Goal: Check status: Check status

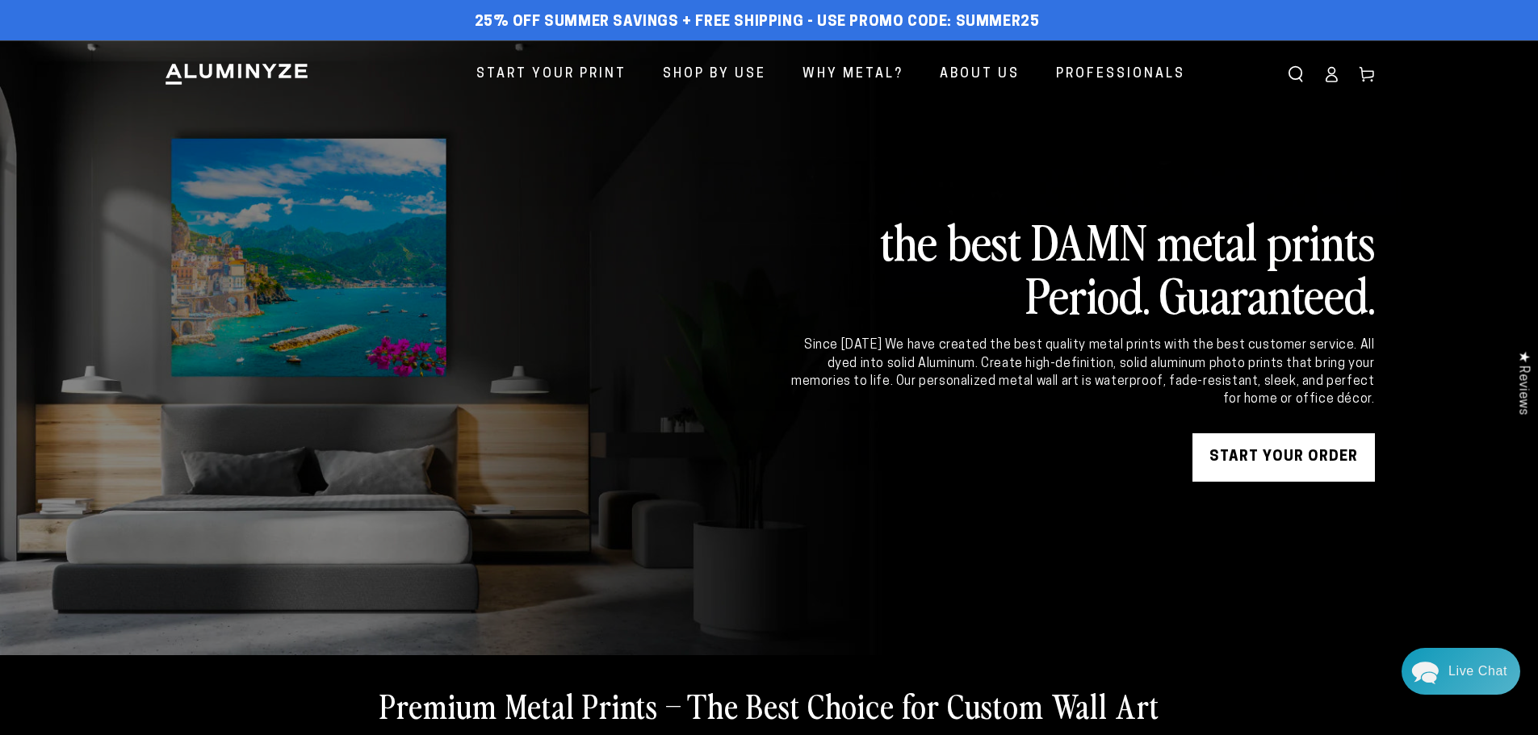
click at [1330, 74] on ellipse at bounding box center [1331, 71] width 6 height 6
click at [1367, 74] on icon at bounding box center [1367, 74] width 16 height 16
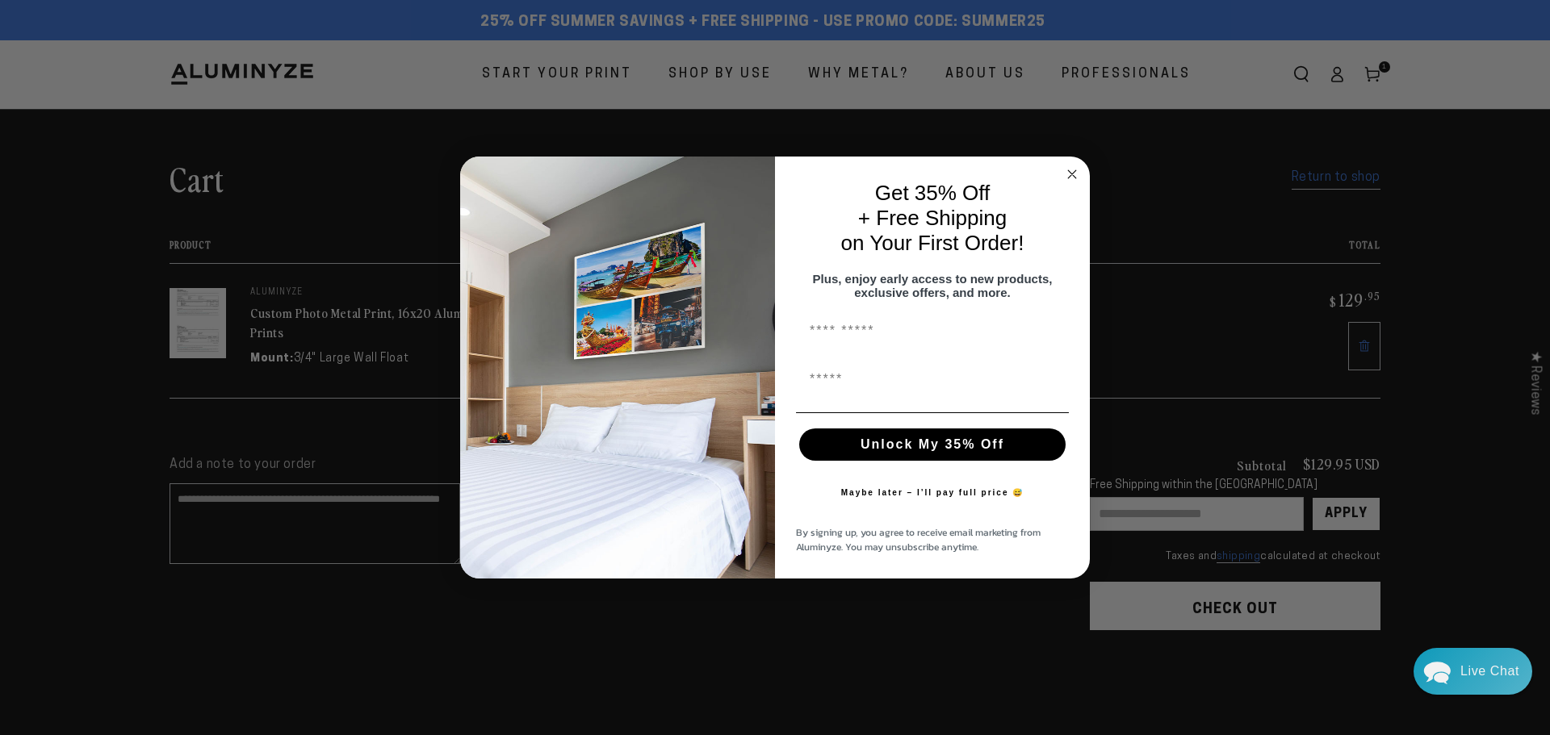
click at [1070, 168] on circle "Close dialog" at bounding box center [1072, 174] width 19 height 19
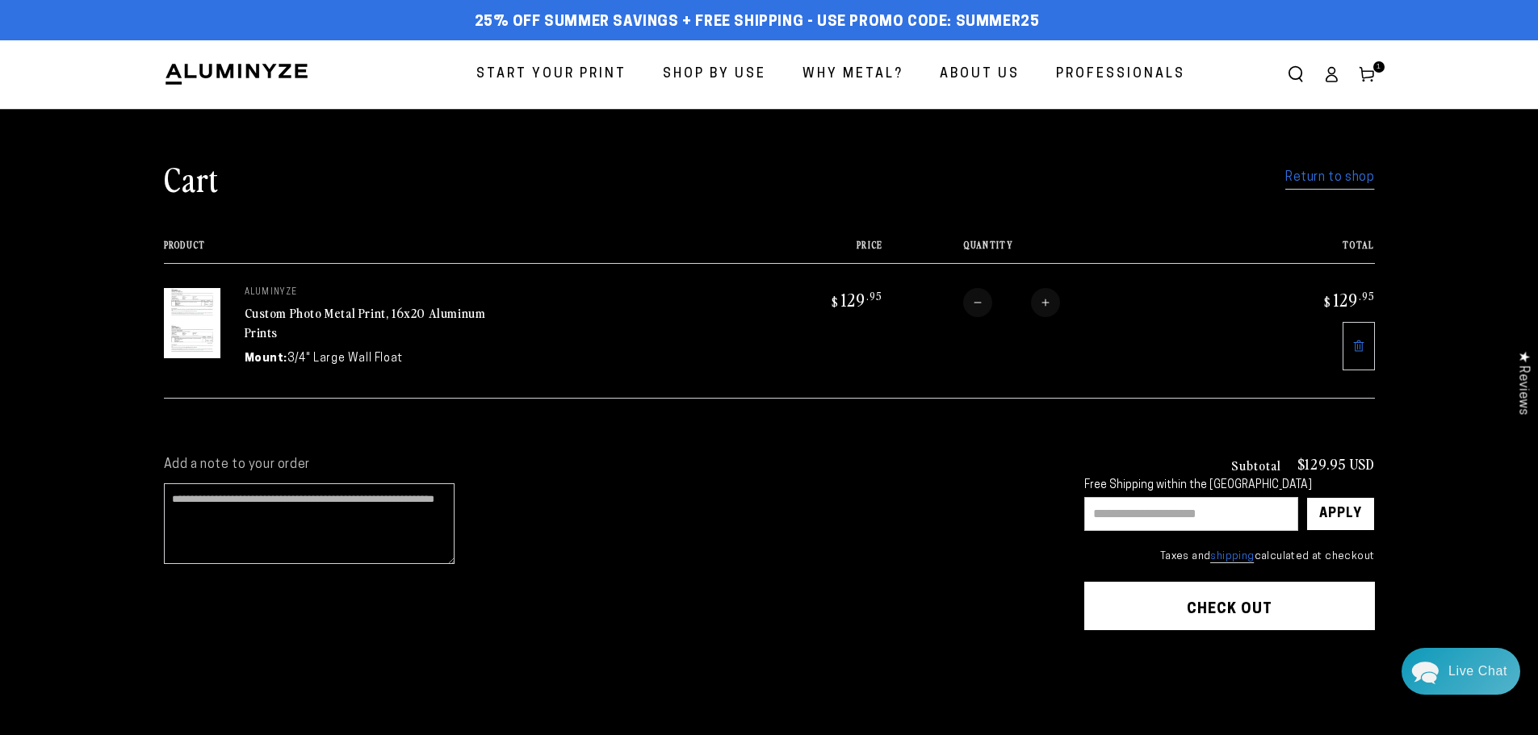
click at [1360, 345] on icon at bounding box center [1358, 346] width 13 height 13
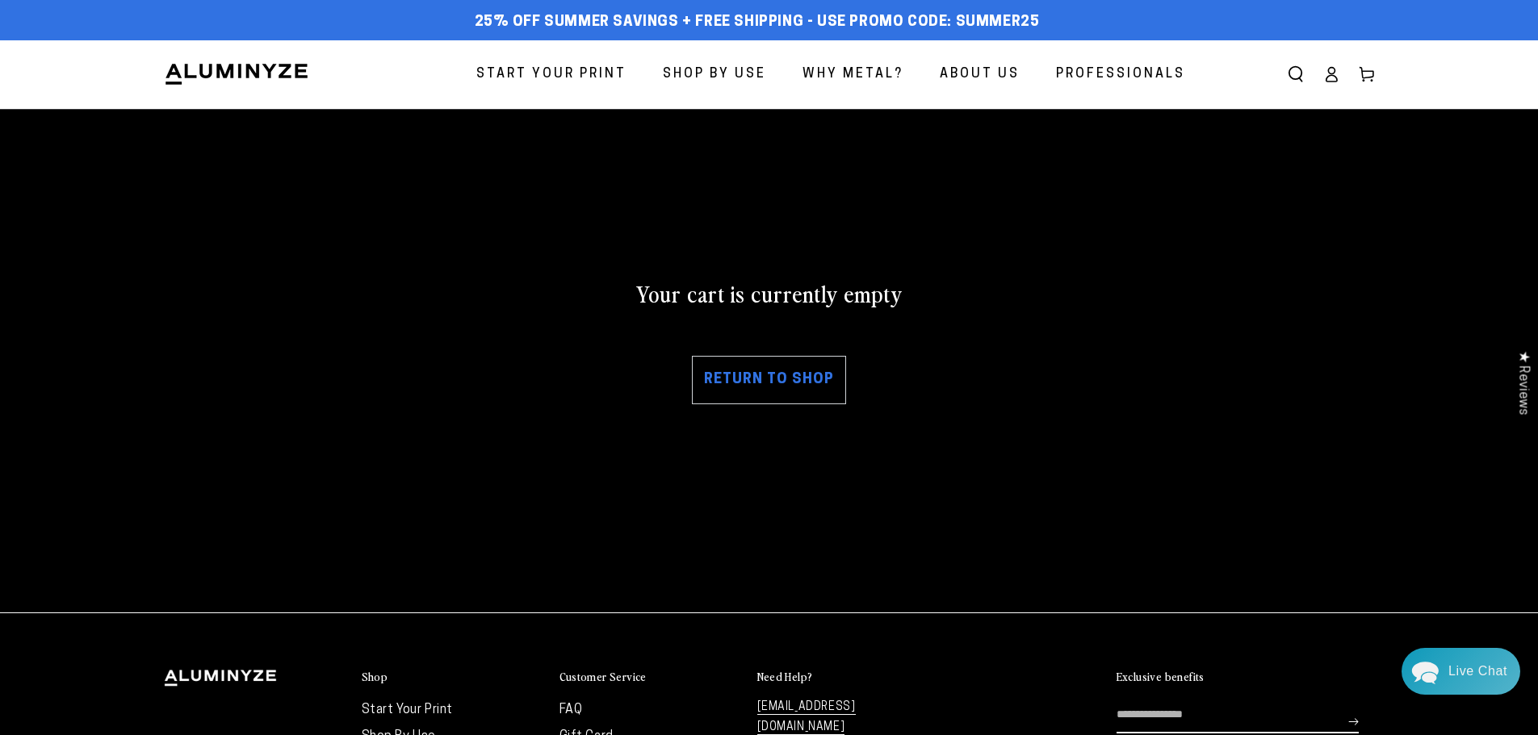
click at [1321, 75] on link "Account" at bounding box center [1331, 75] width 36 height 36
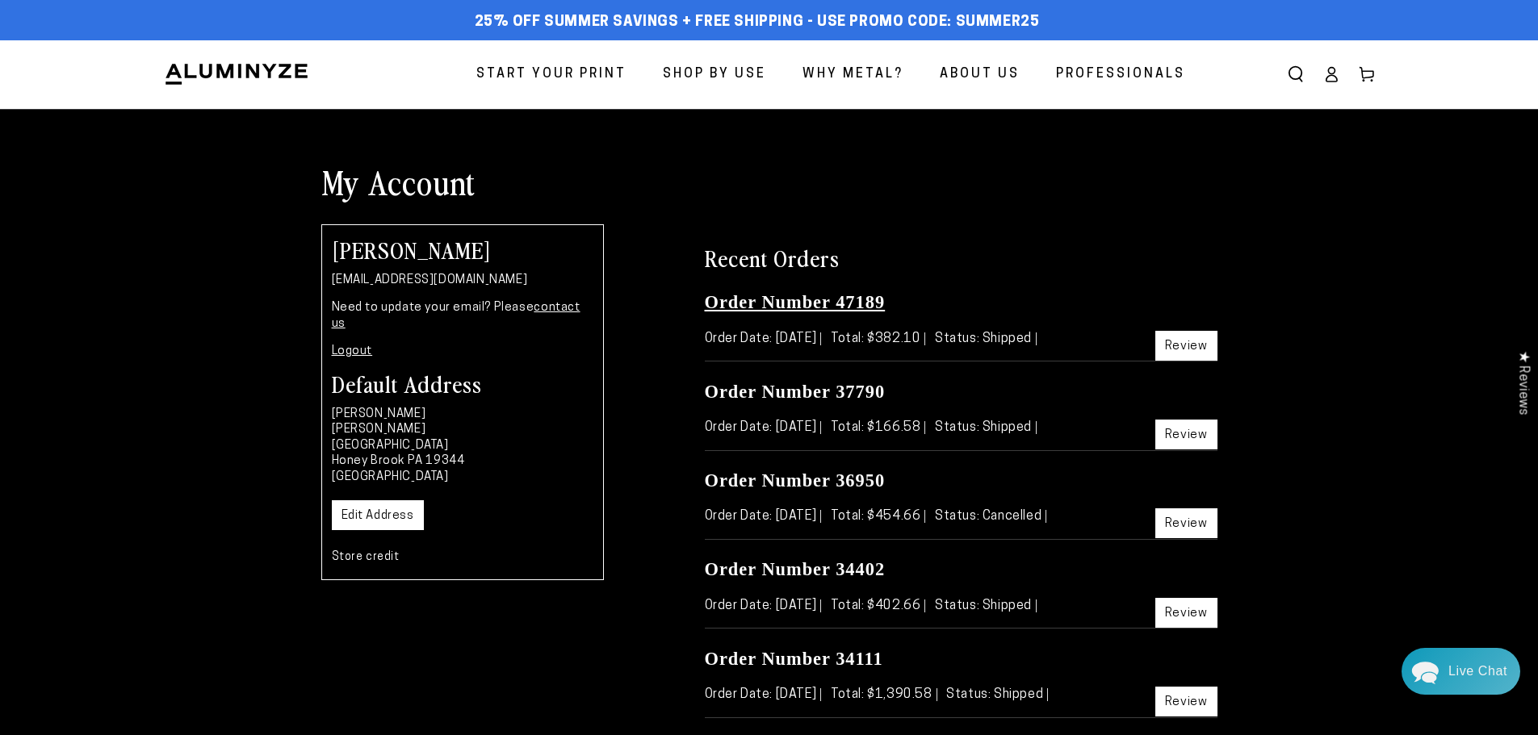
click at [806, 300] on link "Order Number 47189" at bounding box center [795, 302] width 181 height 20
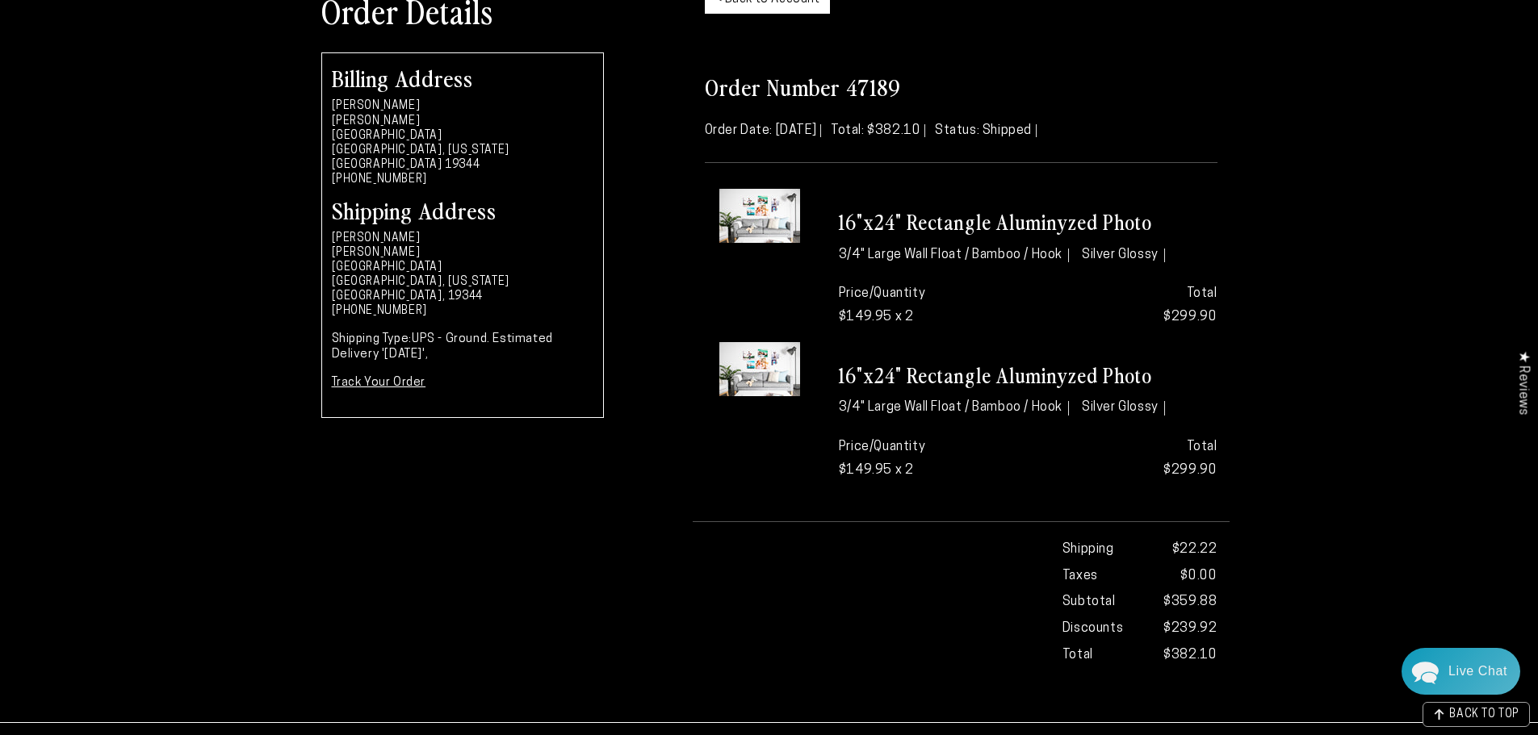
scroll to position [81, 0]
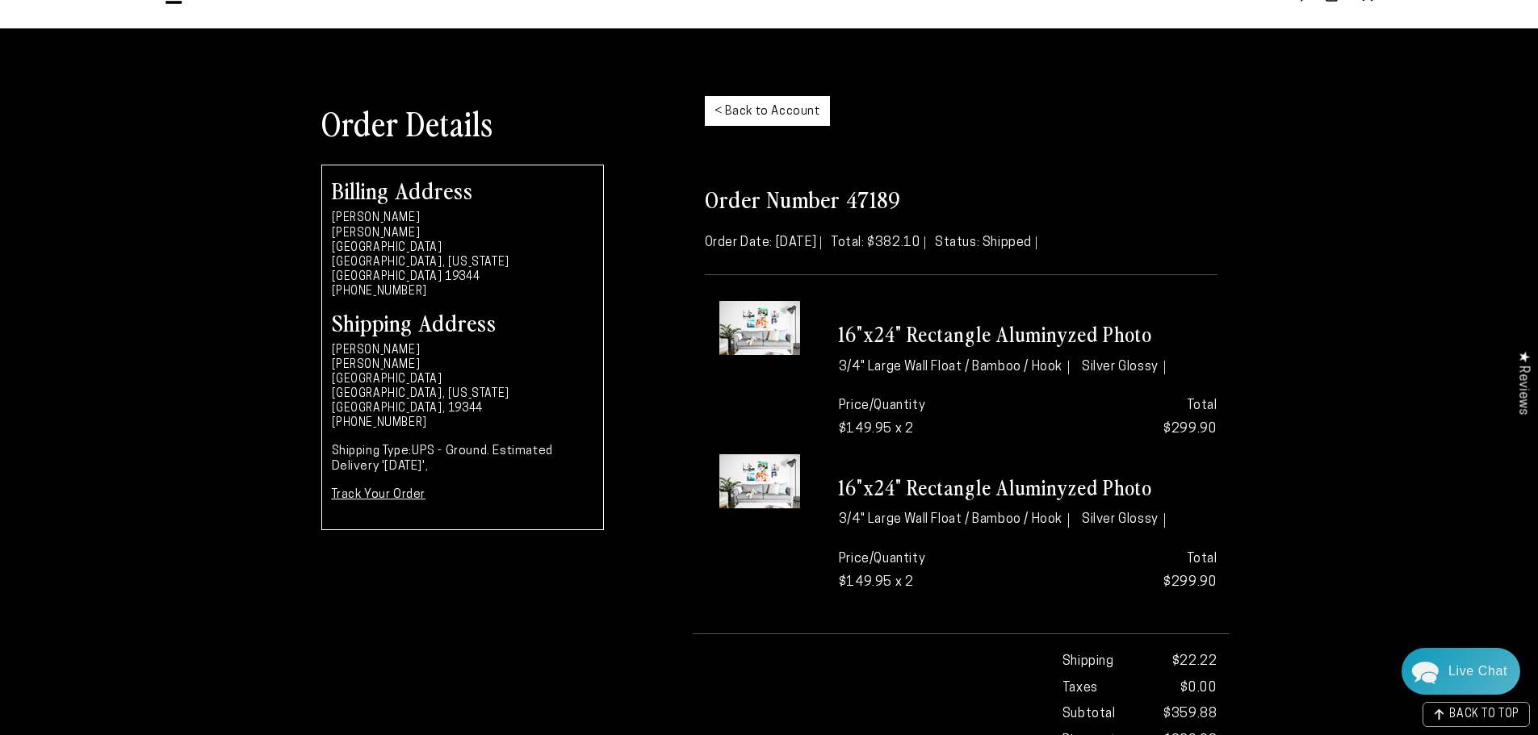
click at [906, 333] on h3 "16"x24" Rectangle Aluminyzed Photo" at bounding box center [1028, 334] width 379 height 27
click at [936, 500] on h3 "16"x24" Rectangle Aluminyzed Photo" at bounding box center [1028, 488] width 379 height 27
click at [772, 325] on img at bounding box center [759, 328] width 81 height 54
click at [898, 338] on h3 "16"x24" Rectangle Aluminyzed Photo" at bounding box center [1028, 334] width 379 height 27
click at [880, 495] on h3 "16"x24" Rectangle Aluminyzed Photo" at bounding box center [1028, 488] width 379 height 27
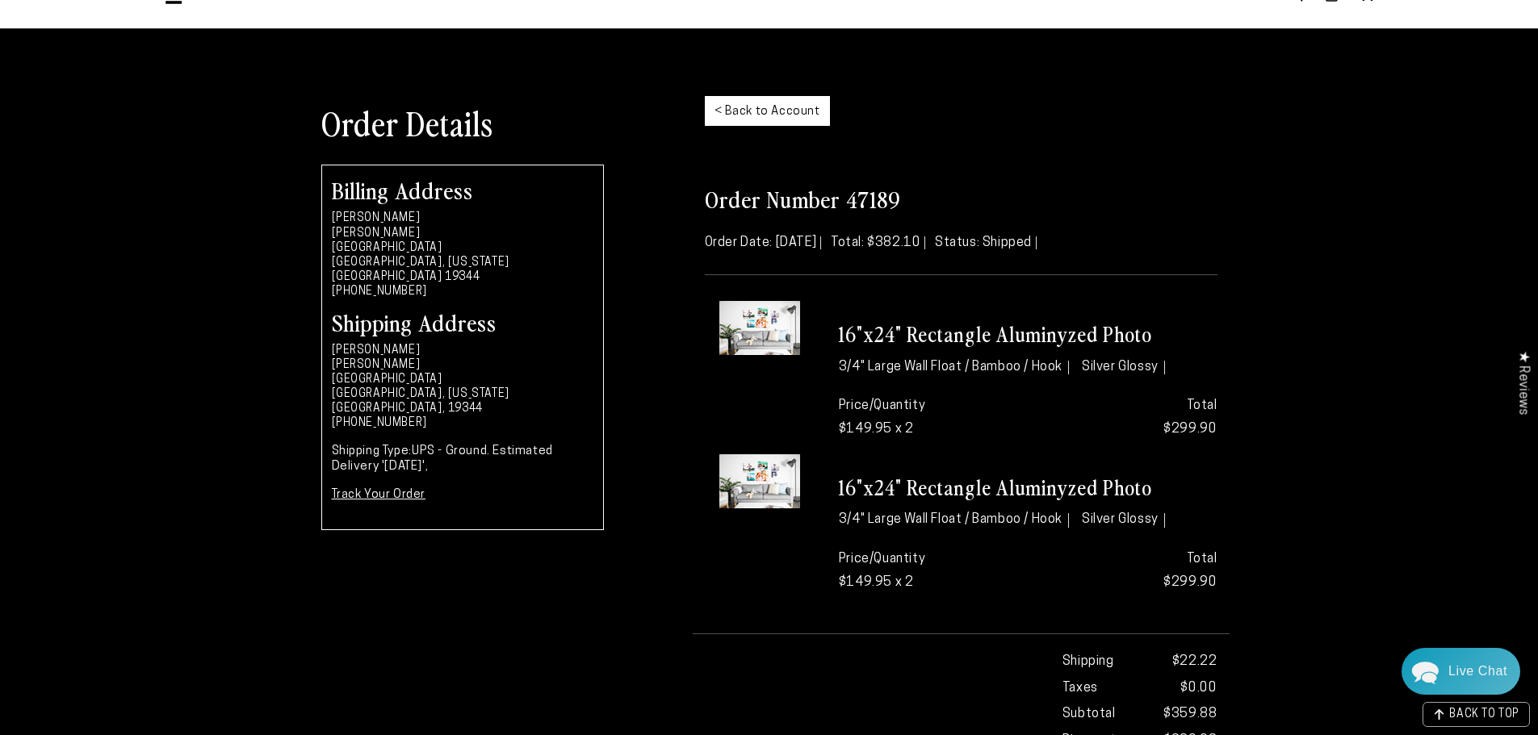
click at [769, 484] on img at bounding box center [759, 481] width 81 height 54
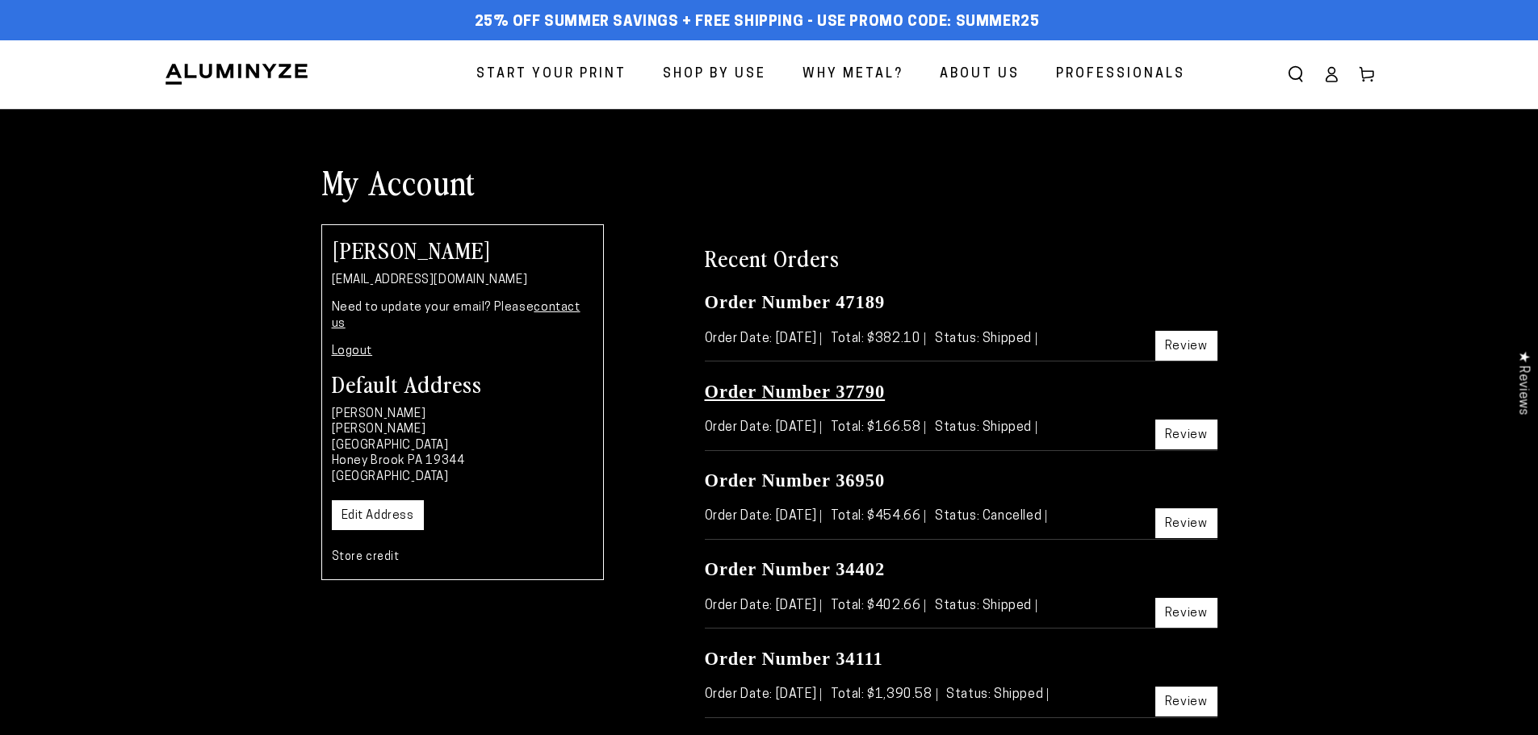
click at [776, 387] on link "Order Number 37790" at bounding box center [795, 392] width 181 height 20
click at [833, 484] on link "Order Number 36950" at bounding box center [795, 481] width 181 height 20
click at [823, 307] on link "Order Number 47189" at bounding box center [795, 302] width 181 height 20
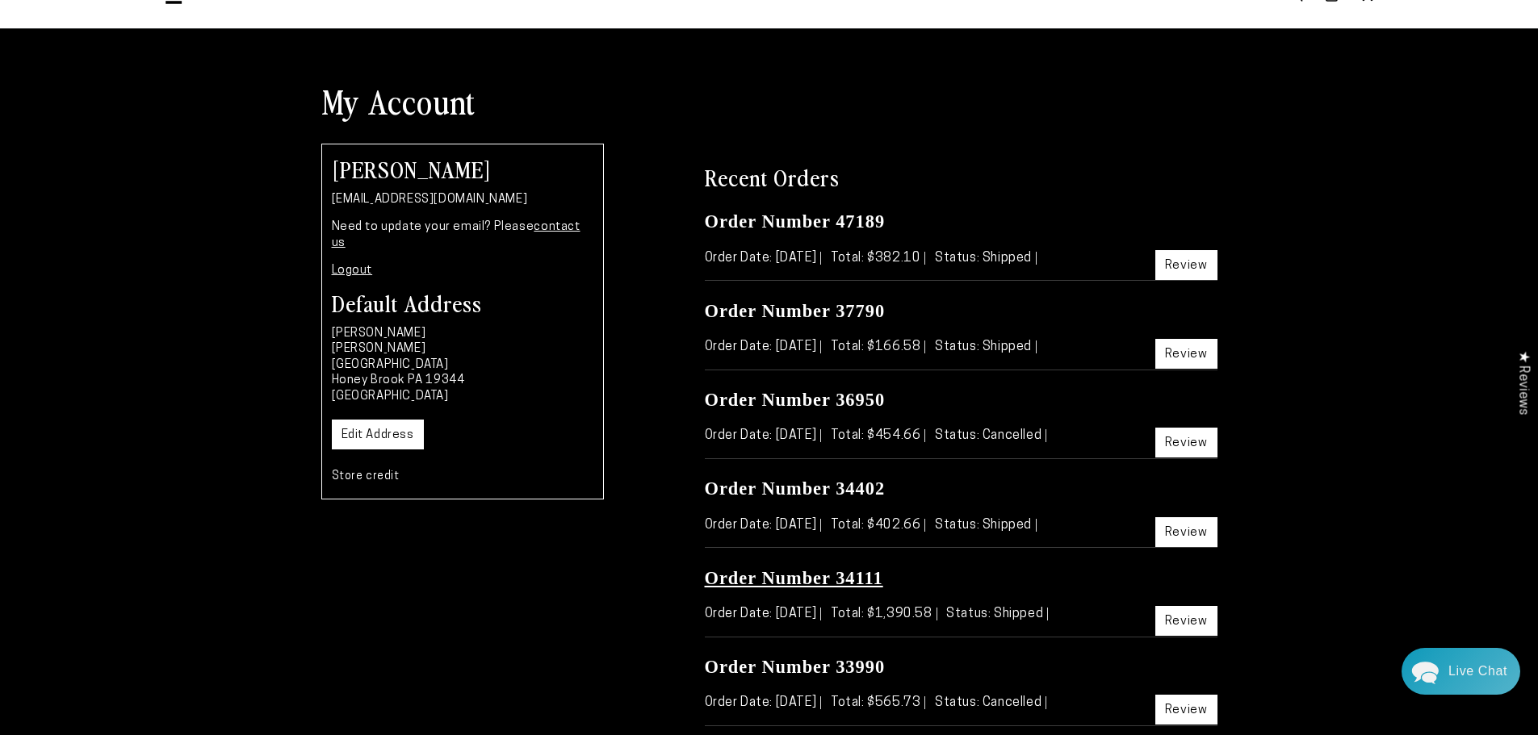
click at [814, 583] on link "Order Number 34111" at bounding box center [794, 578] width 178 height 20
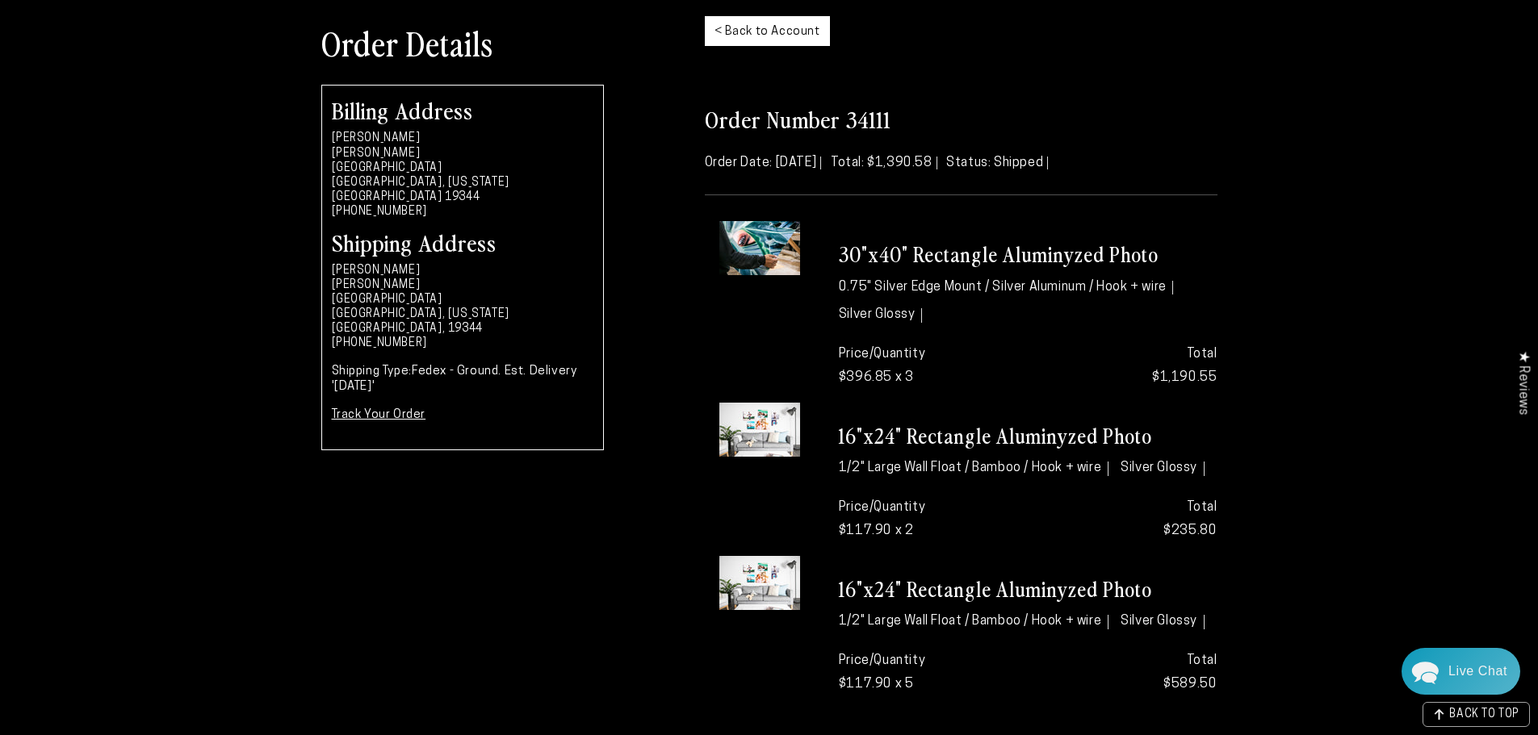
scroll to position [161, 0]
